Goal: Information Seeking & Learning: Learn about a topic

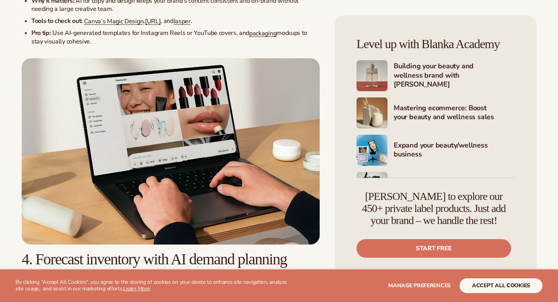
scroll to position [729, 0]
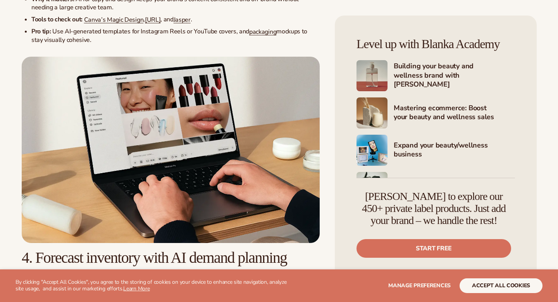
click at [188, 130] on img at bounding box center [171, 150] width 298 height 186
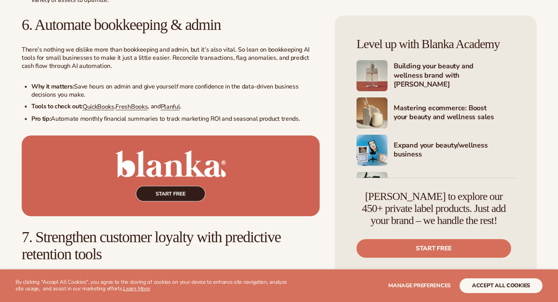
scroll to position [1237, 0]
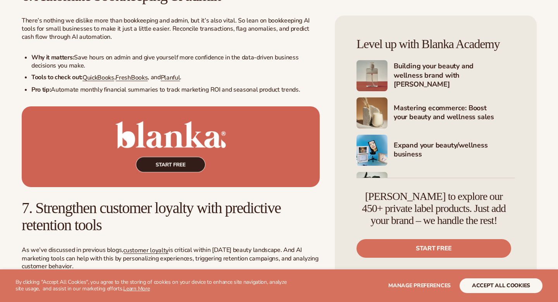
click at [148, 156] on img at bounding box center [171, 146] width 298 height 81
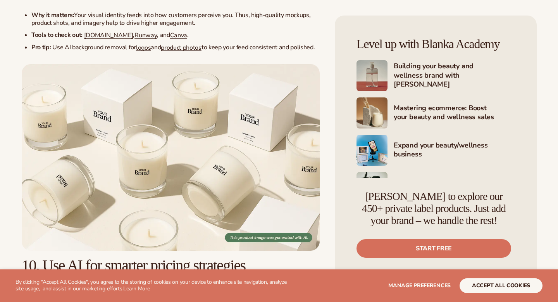
scroll to position [1795, 0]
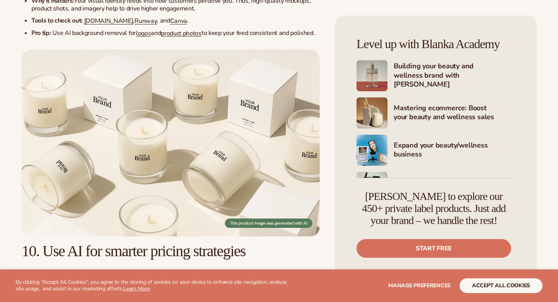
click at [201, 127] on img at bounding box center [171, 143] width 298 height 186
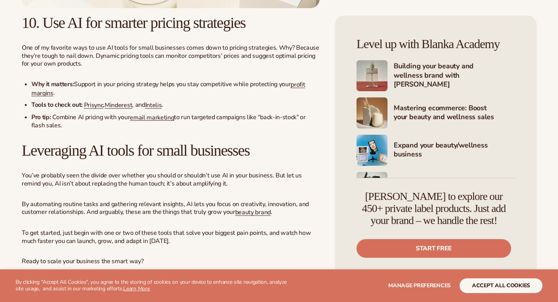
scroll to position [2206, 0]
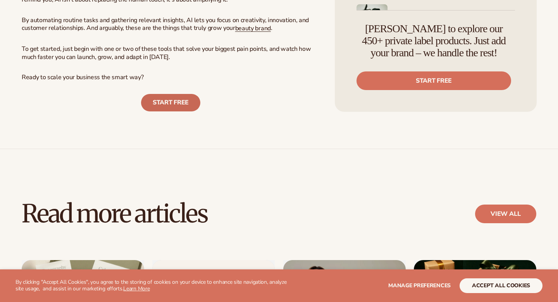
click at [169, 111] on link "START FREE" at bounding box center [170, 102] width 59 height 17
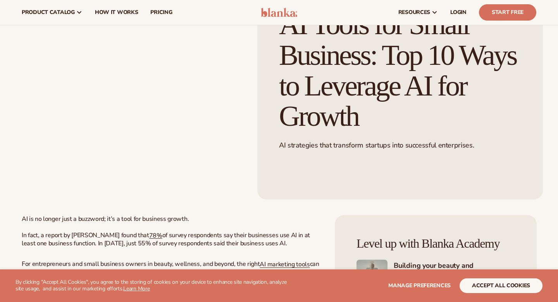
scroll to position [0, 0]
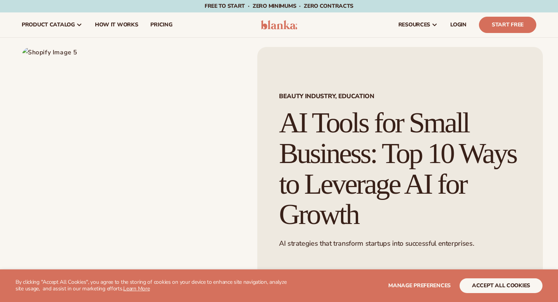
click at [196, 107] on img at bounding box center [135, 172] width 226 height 250
click at [70, 59] on img at bounding box center [135, 172] width 226 height 250
click at [66, 52] on img at bounding box center [135, 172] width 226 height 250
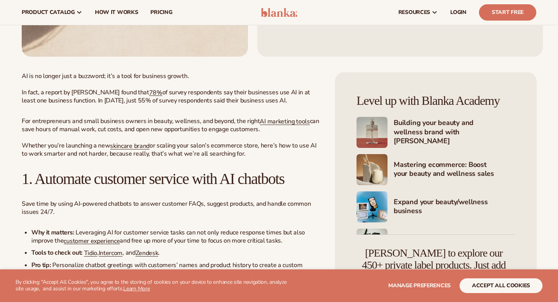
scroll to position [176, 0]
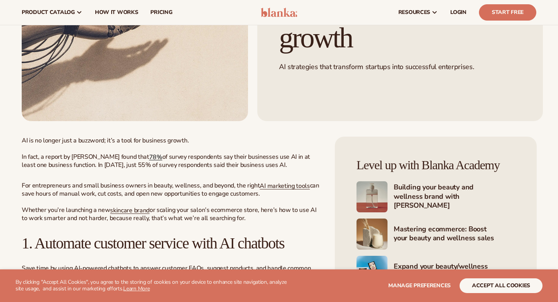
click at [149, 157] on span "78%" at bounding box center [155, 156] width 13 height 9
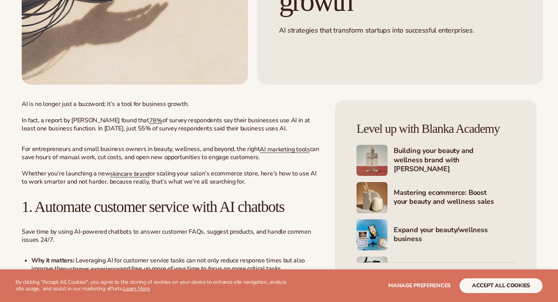
scroll to position [213, 0]
click at [266, 149] on span "AI marketing tools" at bounding box center [285, 149] width 50 height 9
click at [143, 177] on span "skincare brand" at bounding box center [130, 173] width 40 height 9
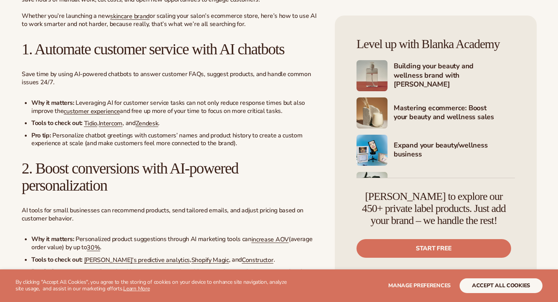
scroll to position [372, 0]
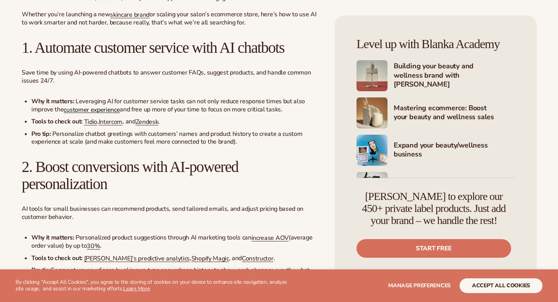
click at [76, 112] on span "customer experience" at bounding box center [92, 109] width 56 height 9
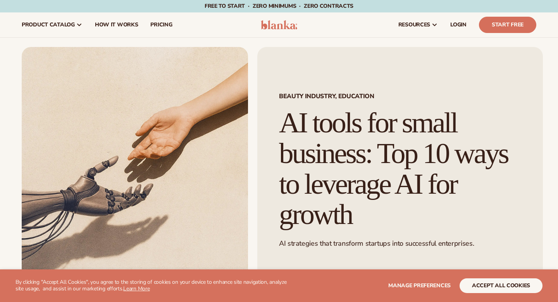
scroll to position [380, 0]
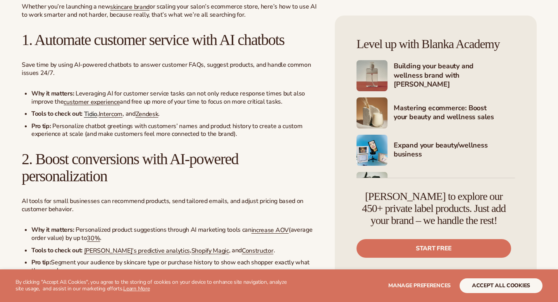
click at [93, 117] on span "Tidio" at bounding box center [90, 114] width 13 height 9
click at [113, 114] on span "Intercom" at bounding box center [111, 114] width 24 height 9
click at [150, 114] on span "Zendesk" at bounding box center [147, 114] width 23 height 9
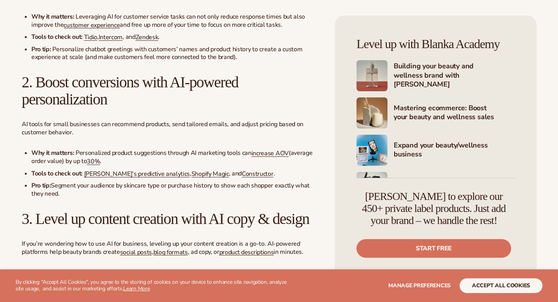
scroll to position [468, 0]
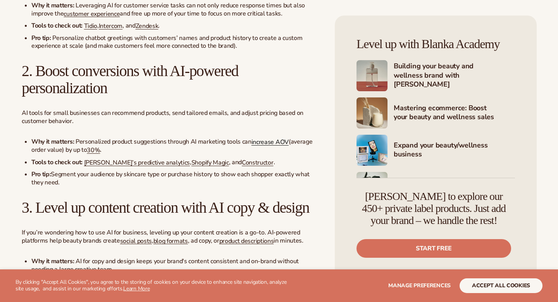
click at [261, 145] on span "increase AOV" at bounding box center [270, 142] width 37 height 9
click at [93, 153] on span "30%" at bounding box center [93, 150] width 13 height 9
click at [128, 164] on span "[PERSON_NAME]’s predictive analytics" at bounding box center [137, 162] width 106 height 9
click at [192, 165] on span "Shopify Magic" at bounding box center [211, 162] width 38 height 9
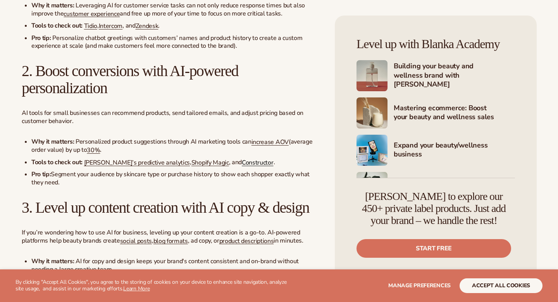
click at [242, 164] on span "Constructor" at bounding box center [257, 162] width 31 height 9
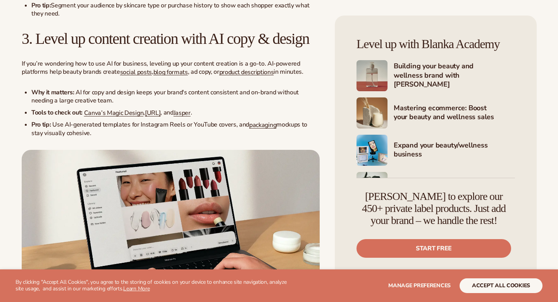
scroll to position [637, 0]
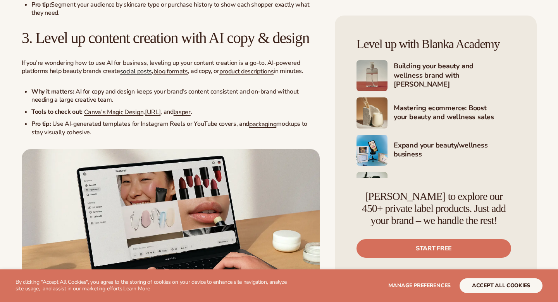
click at [143, 75] on span "social posts" at bounding box center [136, 71] width 32 height 9
click at [171, 75] on span "blog formats" at bounding box center [171, 71] width 35 height 9
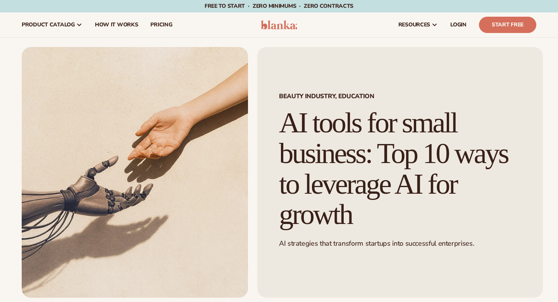
scroll to position [637, 0]
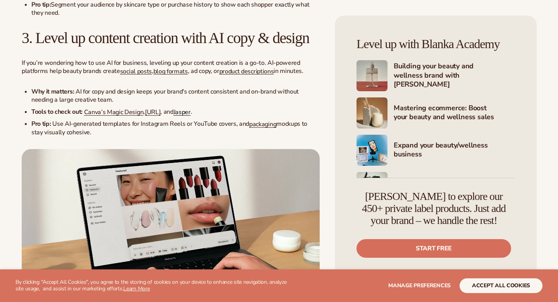
click at [189, 116] on span "Jasper" at bounding box center [182, 112] width 17 height 9
click at [247, 75] on span "product descriptions" at bounding box center [246, 71] width 55 height 9
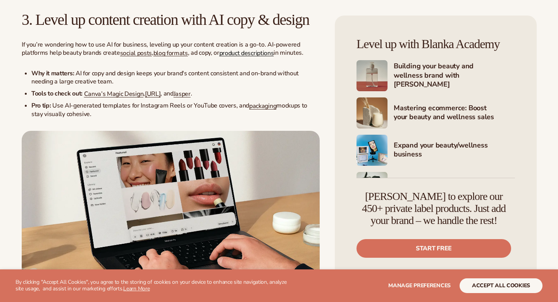
scroll to position [663, 0]
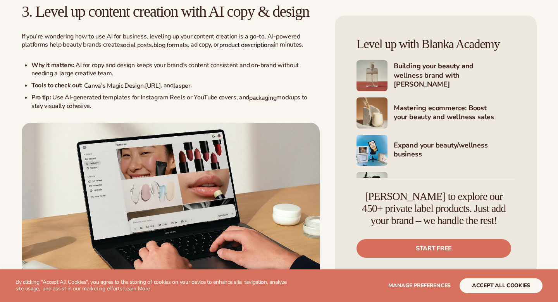
click at [236, 49] on span "product descriptions" at bounding box center [246, 44] width 55 height 9
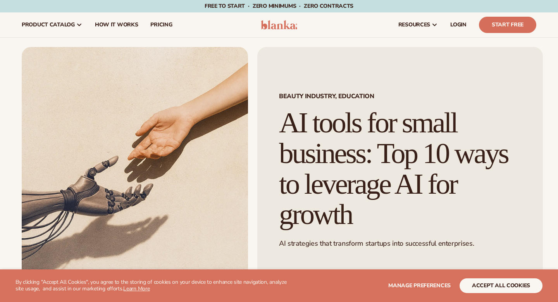
scroll to position [663, 0]
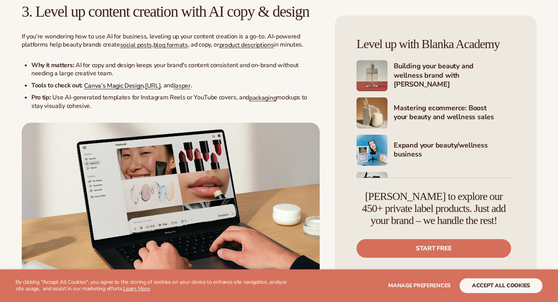
click at [104, 90] on span "Canva’s Magic Design" at bounding box center [114, 85] width 60 height 9
click at [154, 90] on span "[URL]" at bounding box center [153, 85] width 16 height 9
click at [187, 90] on span "Jasper" at bounding box center [182, 85] width 17 height 9
click at [249, 102] on span "packaging" at bounding box center [262, 97] width 27 height 9
click at [254, 102] on span "packaging" at bounding box center [262, 97] width 27 height 9
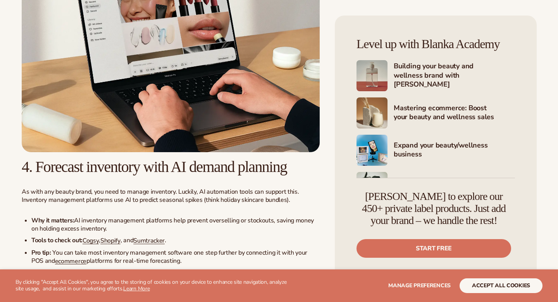
scroll to position [832, 0]
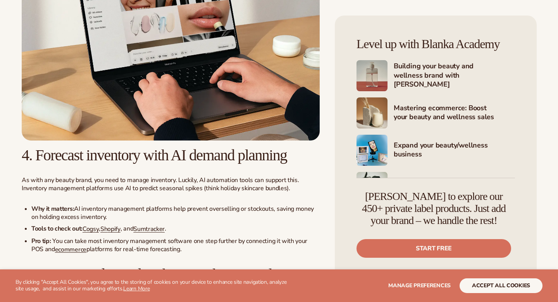
click at [205, 118] on img at bounding box center [171, 47] width 298 height 186
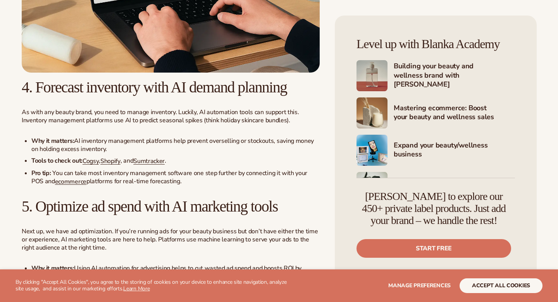
scroll to position [906, 0]
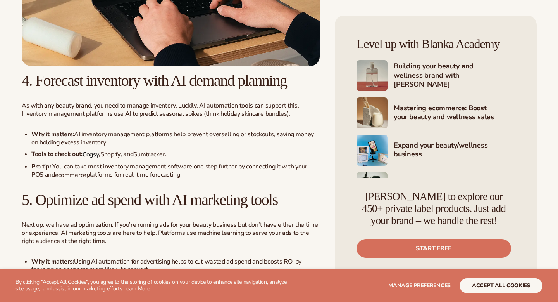
click at [95, 159] on span "Cogsy" at bounding box center [91, 154] width 16 height 9
click at [117, 159] on link "pify" at bounding box center [116, 154] width 10 height 9
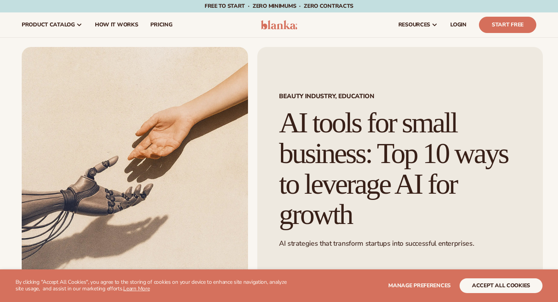
scroll to position [906, 0]
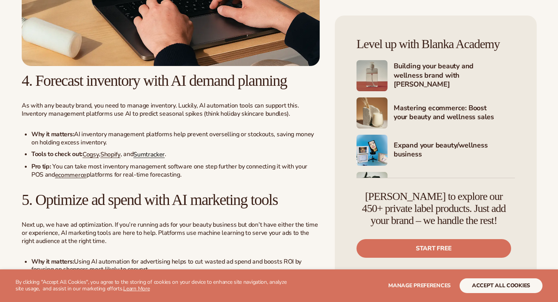
click at [161, 159] on span "Sumtracker" at bounding box center [148, 154] width 31 height 9
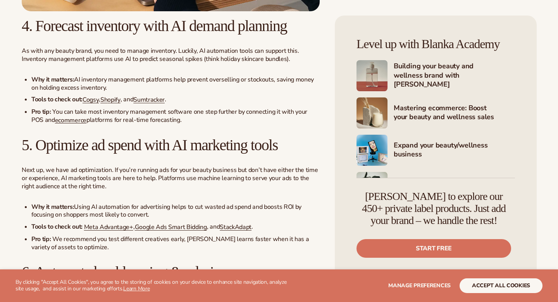
scroll to position [975, 0]
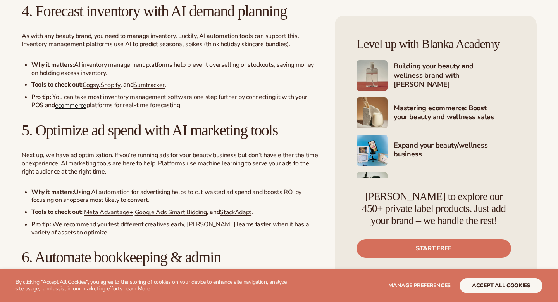
click at [67, 109] on span "ecommerce" at bounding box center [70, 105] width 31 height 9
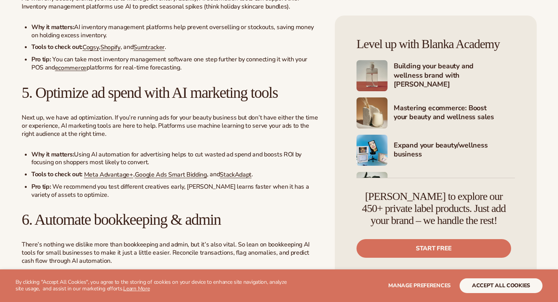
scroll to position [1025, 0]
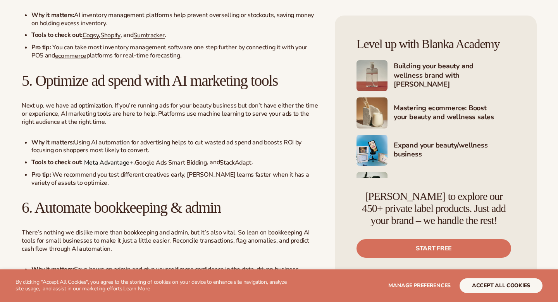
click at [105, 167] on span "Meta Advantage+" at bounding box center [108, 162] width 49 height 9
click at [157, 167] on span "Google Ads Smart Bidding" at bounding box center [171, 162] width 72 height 9
click at [233, 178] on ul "Why it matters: Using AI automation for advertising helps to cut wasted ad spen…" at bounding box center [171, 162] width 298 height 48
click at [233, 167] on span "StackAdapt" at bounding box center [236, 162] width 32 height 9
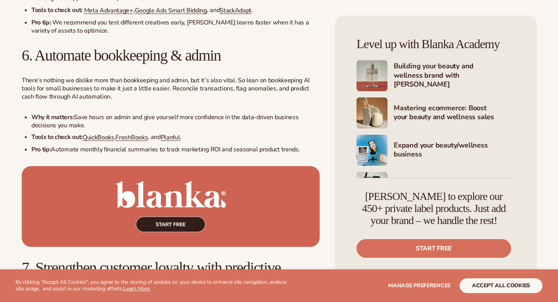
scroll to position [1179, 0]
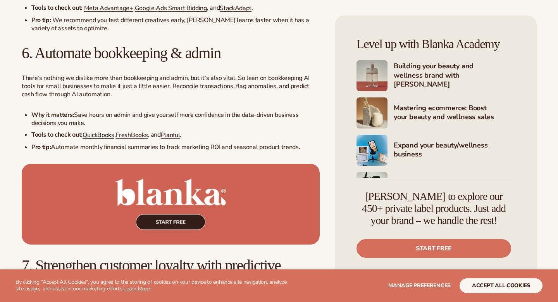
click at [88, 139] on span "QuickBooks" at bounding box center [99, 135] width 32 height 9
click at [134, 139] on span "FreshBooks" at bounding box center [132, 135] width 32 height 9
click at [175, 139] on span "Planful" at bounding box center [170, 135] width 19 height 9
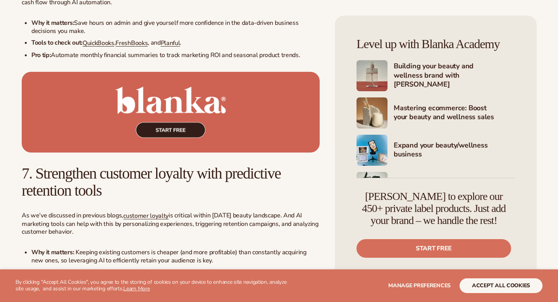
scroll to position [1364, 0]
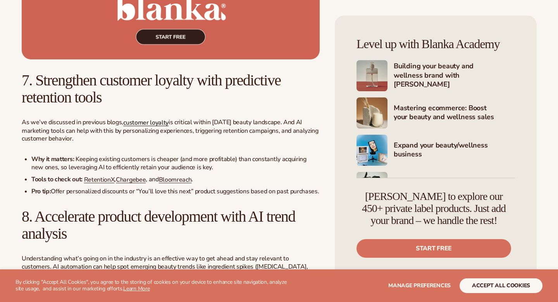
click at [139, 127] on span "customer loyalty" at bounding box center [145, 122] width 45 height 9
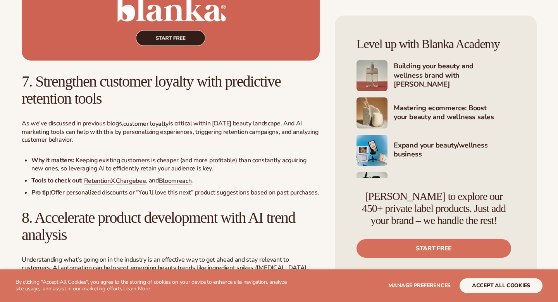
scroll to position [1364, 0]
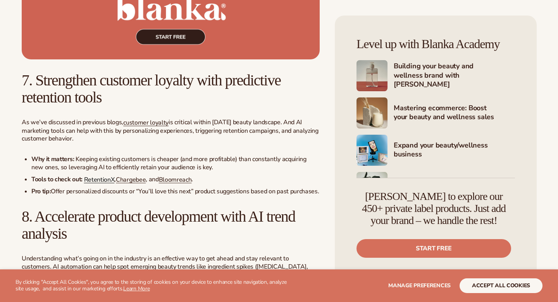
click at [99, 184] on span "RetentionX" at bounding box center [99, 179] width 31 height 9
click at [133, 184] on span "Chargebee" at bounding box center [131, 179] width 30 height 9
click at [178, 184] on span "Bloomreach" at bounding box center [175, 179] width 33 height 9
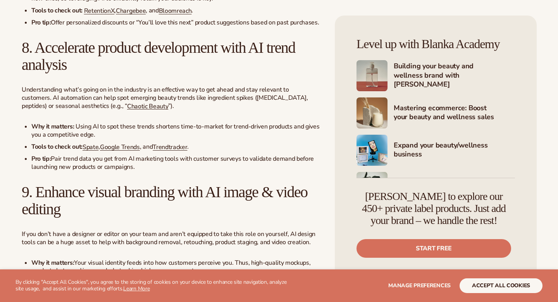
scroll to position [1549, 0]
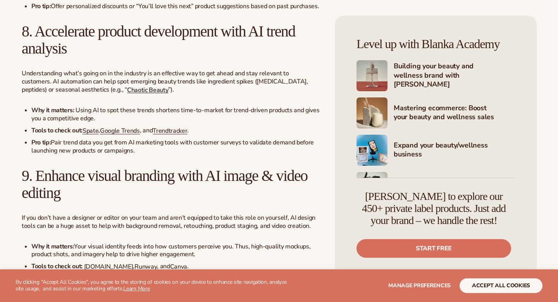
click at [127, 94] on span "Chaotic Beauty" at bounding box center [147, 89] width 41 height 9
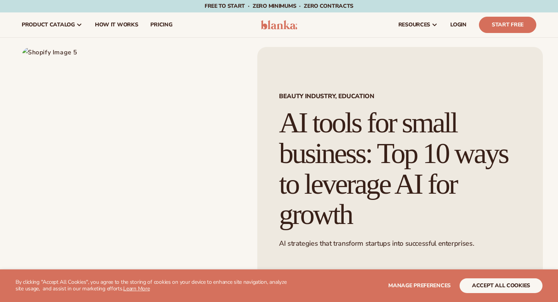
scroll to position [1549, 0]
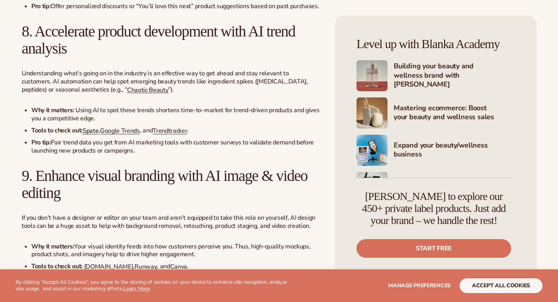
click at [95, 135] on span "Spate" at bounding box center [91, 130] width 16 height 9
click at [131, 135] on span "Google Trends" at bounding box center [120, 130] width 40 height 9
click at [171, 135] on span "Trendtracker" at bounding box center [170, 130] width 35 height 9
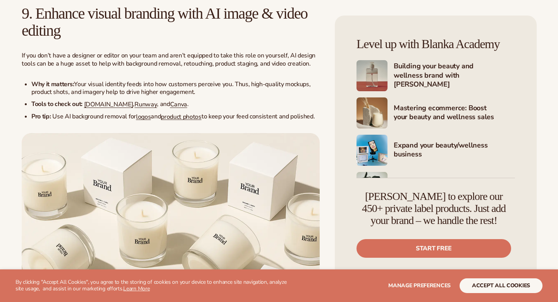
scroll to position [1716, 0]
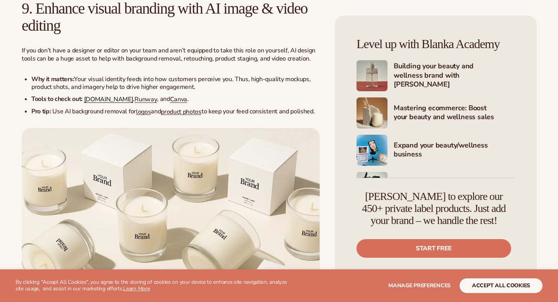
click at [104, 104] on span "[DOMAIN_NAME]" at bounding box center [108, 99] width 49 height 9
click at [135, 104] on span "Runway" at bounding box center [146, 99] width 22 height 9
click at [170, 104] on span "Canva" at bounding box center [178, 99] width 17 height 9
click at [142, 116] on span "logos" at bounding box center [143, 111] width 15 height 9
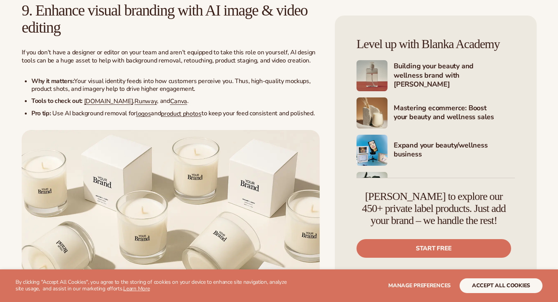
scroll to position [1716, 0]
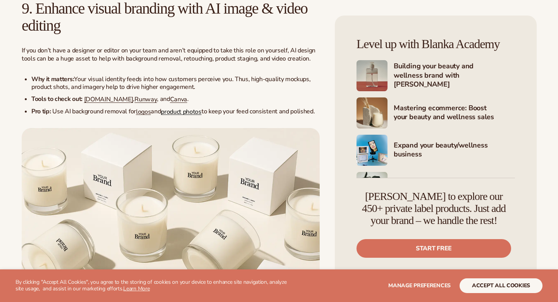
click at [185, 116] on span "product photos" at bounding box center [181, 111] width 41 height 9
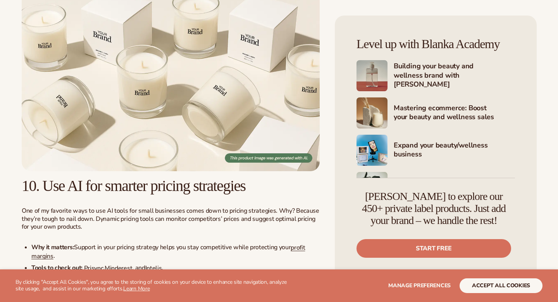
scroll to position [1867, 0]
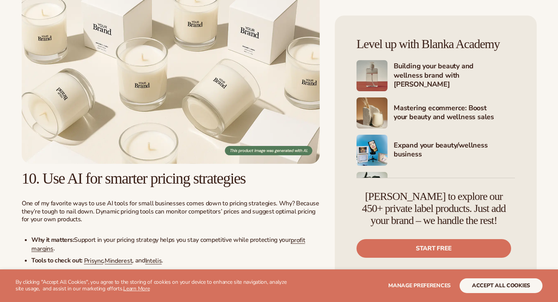
click at [168, 107] on img at bounding box center [171, 70] width 298 height 186
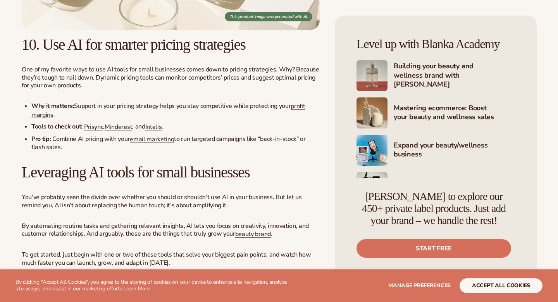
scroll to position [2009, 0]
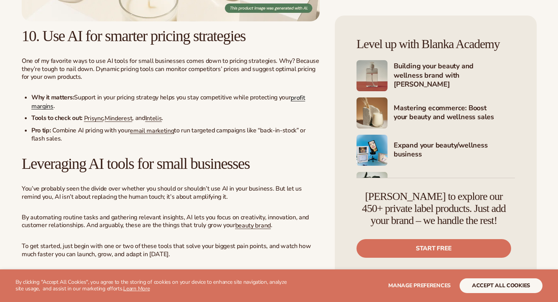
click at [301, 110] on span "profit margins" at bounding box center [168, 101] width 274 height 17
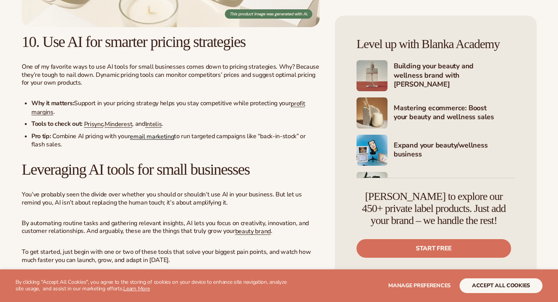
scroll to position [2009, 0]
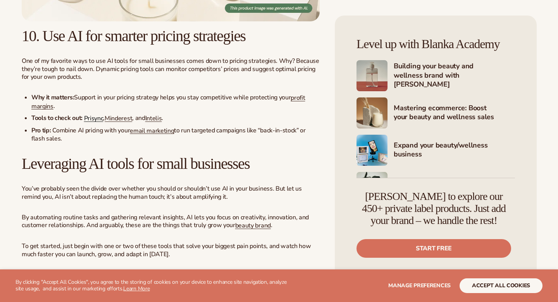
click at [100, 123] on span "Prisync" at bounding box center [93, 118] width 19 height 9
click at [117, 123] on span "Minderest" at bounding box center [119, 118] width 28 height 9
click at [154, 123] on span "Intelis" at bounding box center [153, 118] width 17 height 9
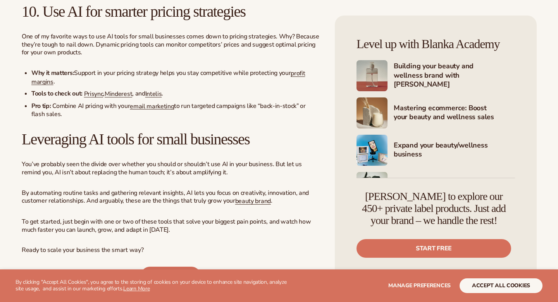
scroll to position [2037, 0]
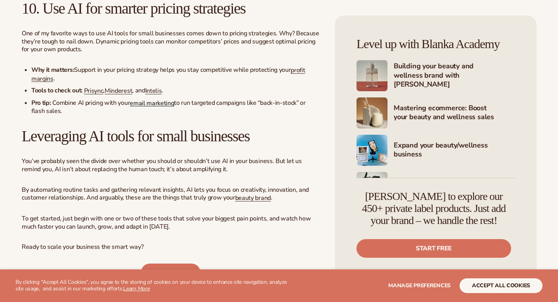
click at [159, 107] on span "email marketing" at bounding box center [152, 102] width 44 height 9
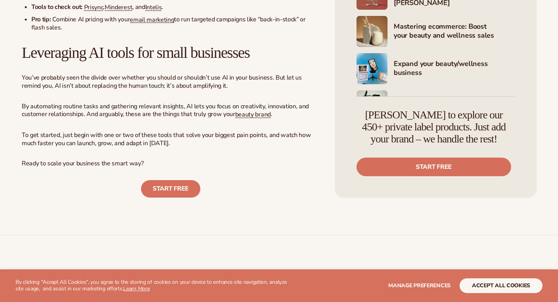
scroll to position [2123, 0]
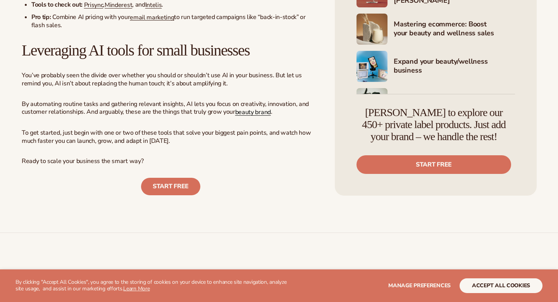
click at [243, 116] on span "beauty brand" at bounding box center [253, 112] width 36 height 9
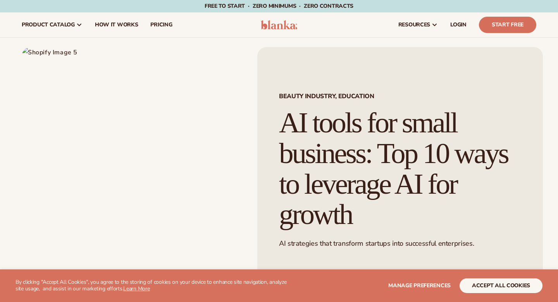
scroll to position [2123, 0]
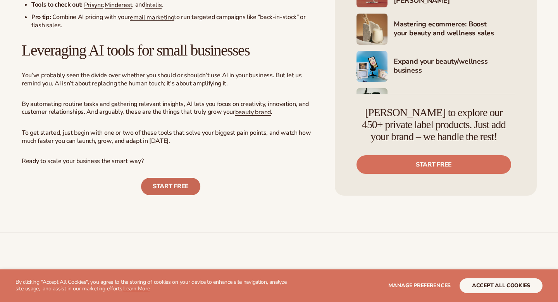
click at [183, 195] on link "START FREE" at bounding box center [170, 186] width 59 height 17
click at [157, 21] on span "email marketing" at bounding box center [152, 17] width 44 height 9
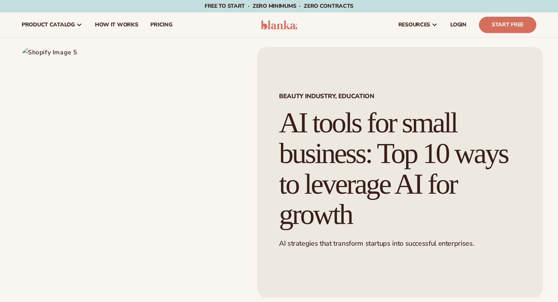
scroll to position [2123, 0]
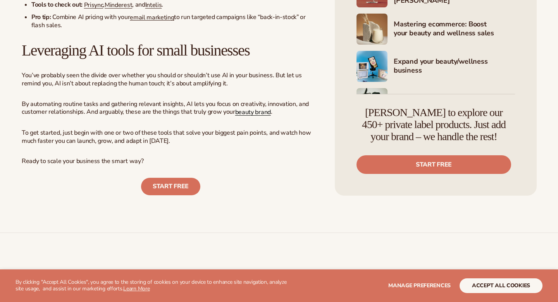
click at [257, 116] on span "beauty brand" at bounding box center [253, 112] width 36 height 9
